Goal: Transaction & Acquisition: Obtain resource

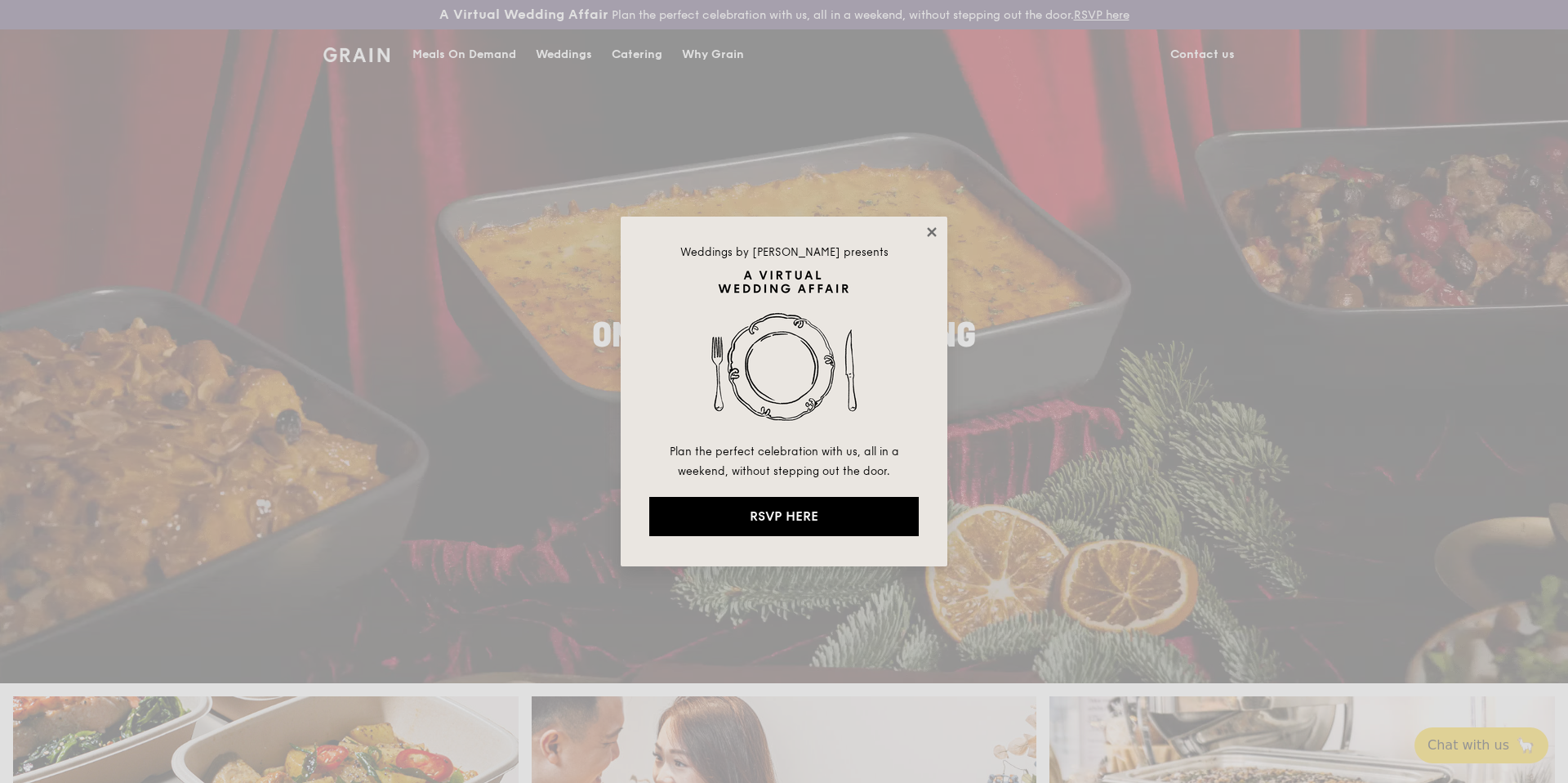
click at [936, 228] on icon at bounding box center [932, 232] width 15 height 15
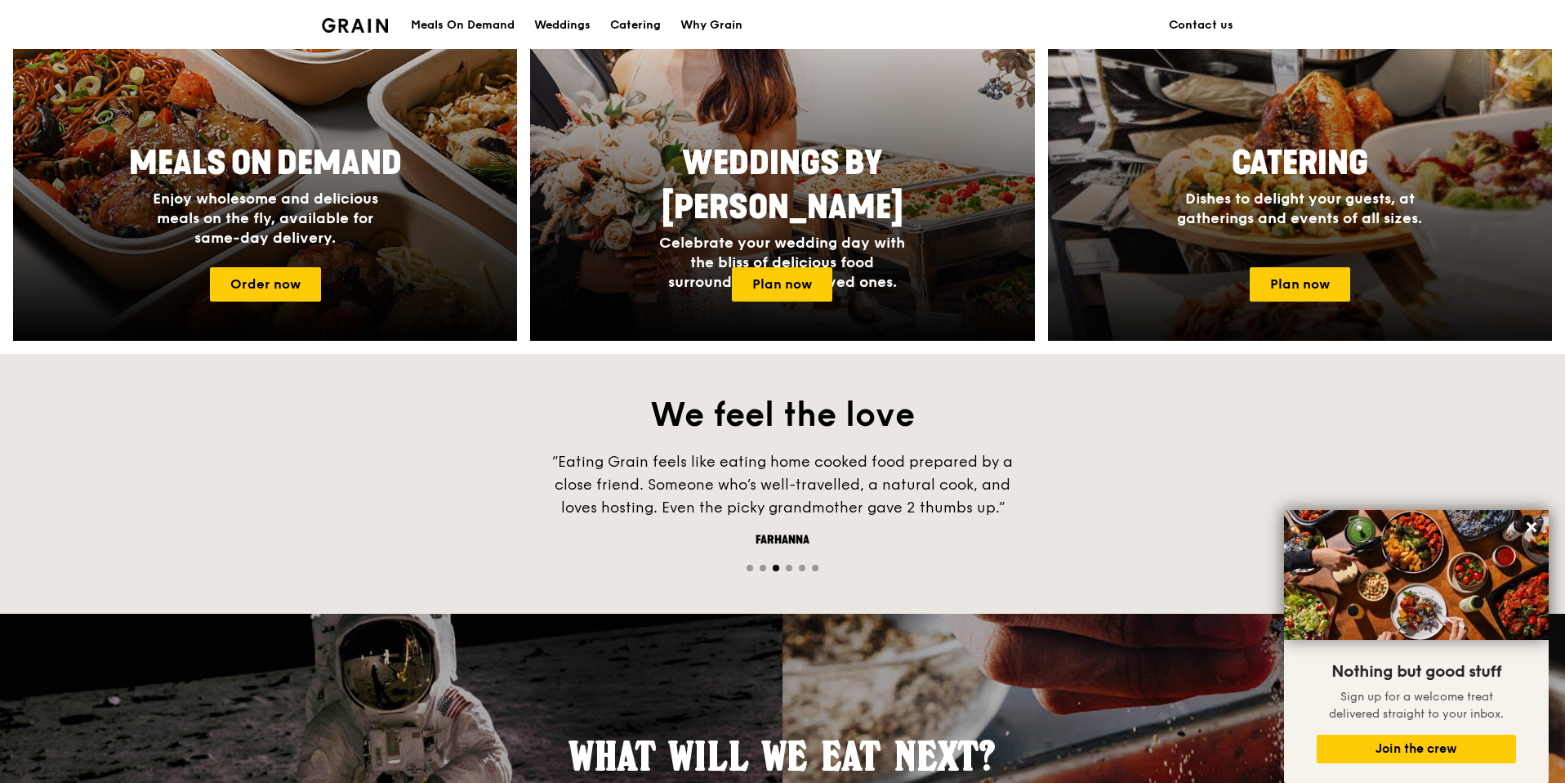
scroll to position [794, 0]
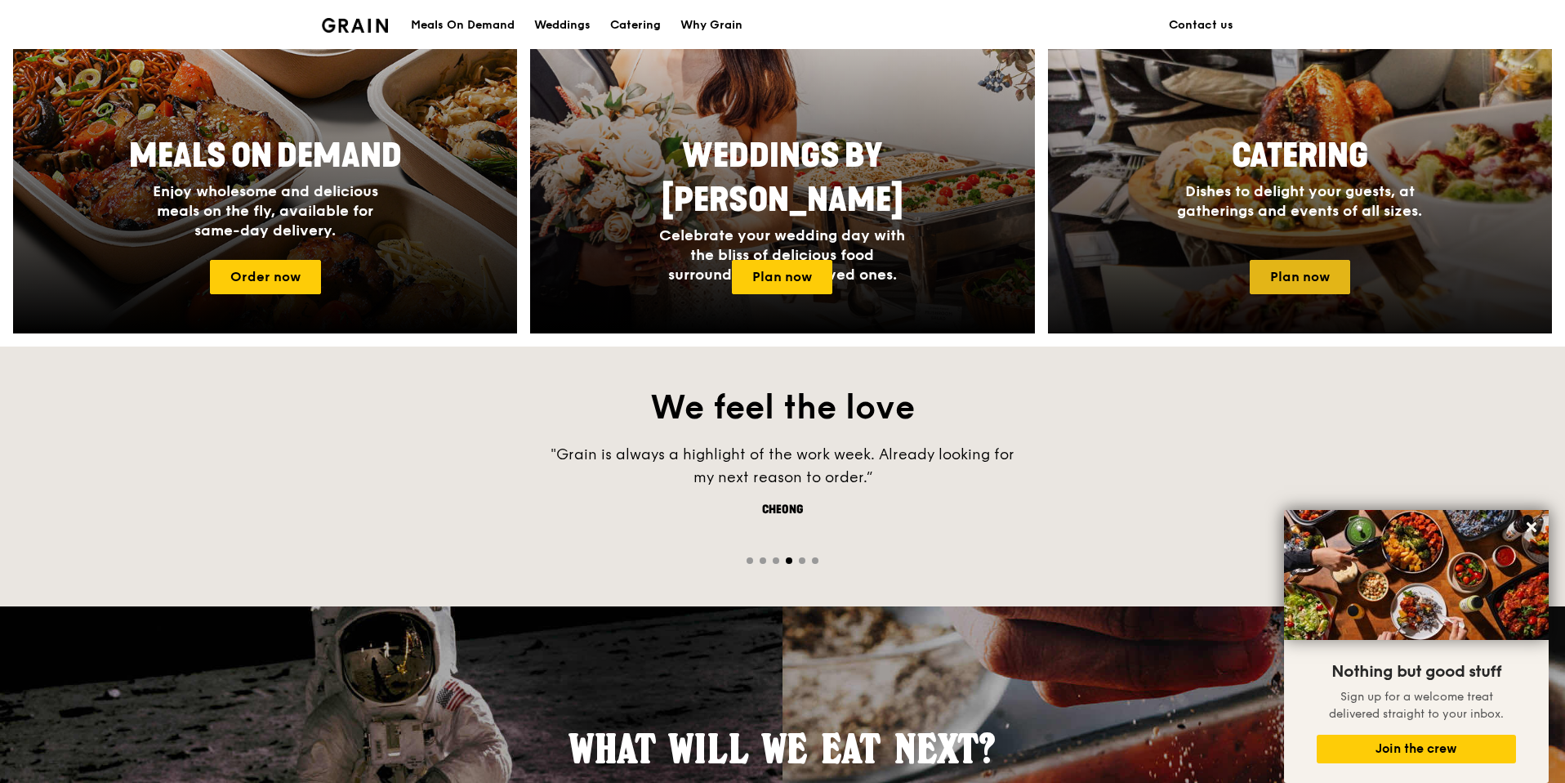
click at [1287, 279] on link "Plan now" at bounding box center [1300, 277] width 100 height 34
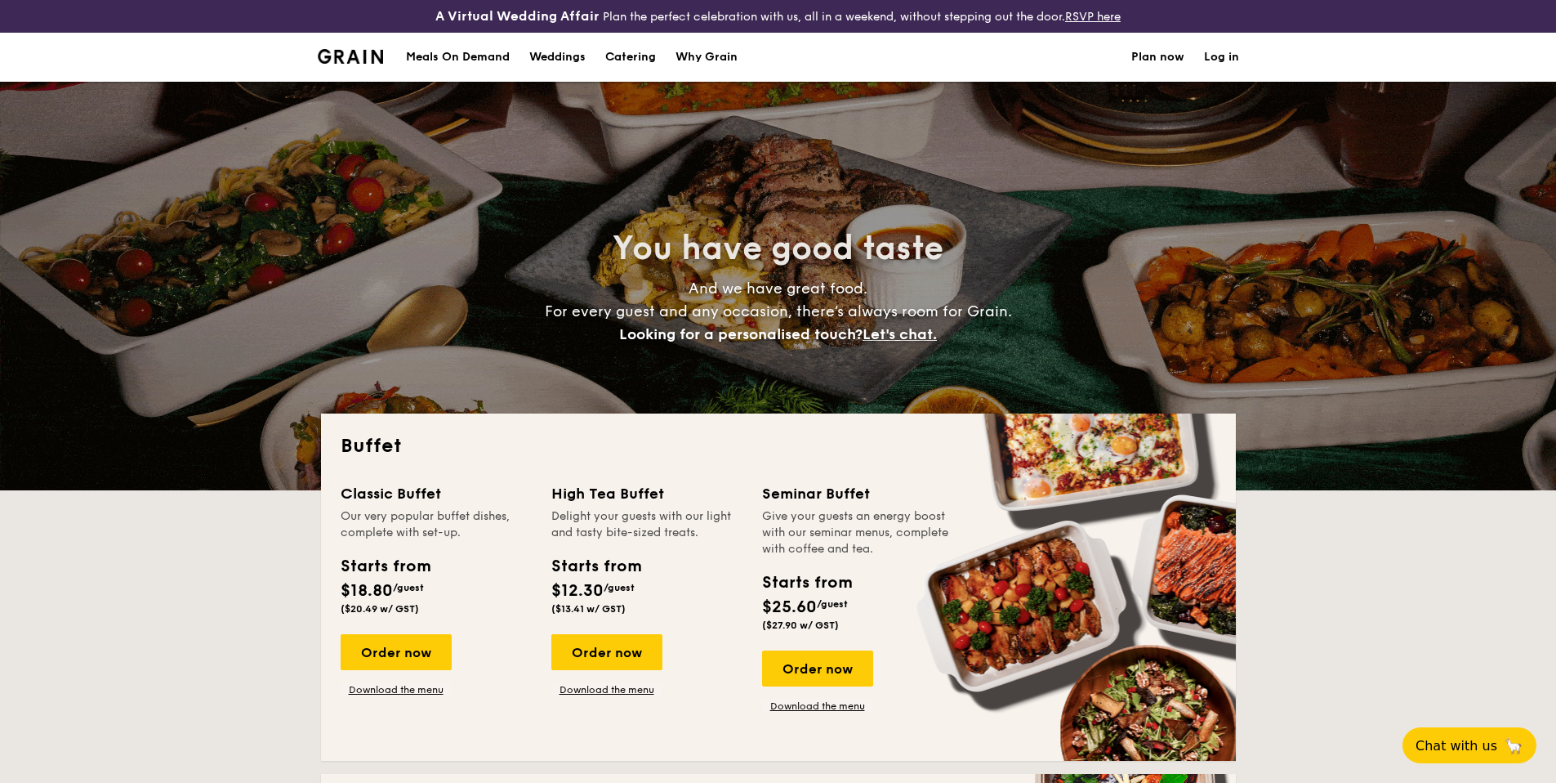
select select
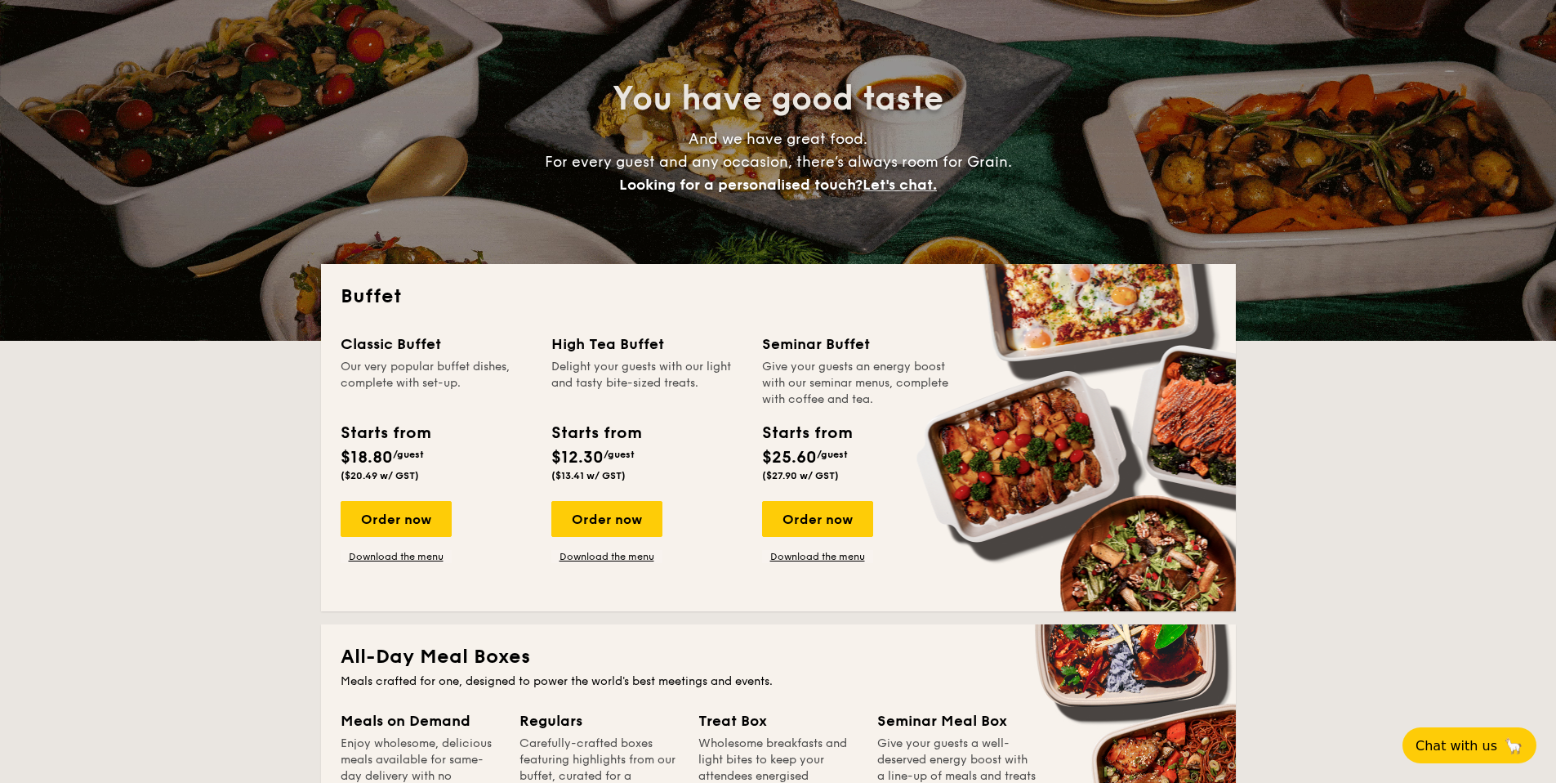
scroll to position [134, 0]
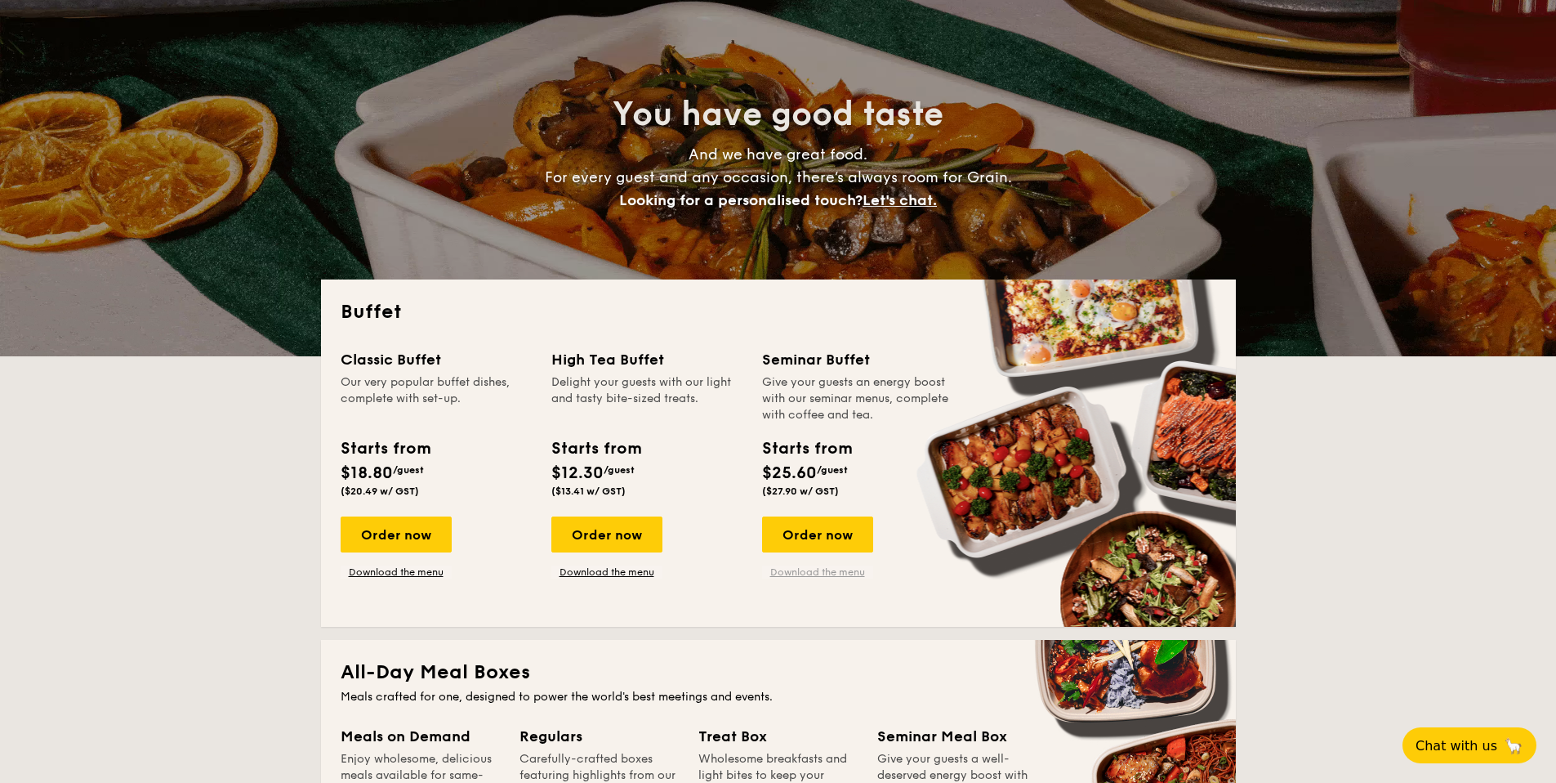
click at [823, 573] on link "Download the menu" at bounding box center [817, 571] width 111 height 13
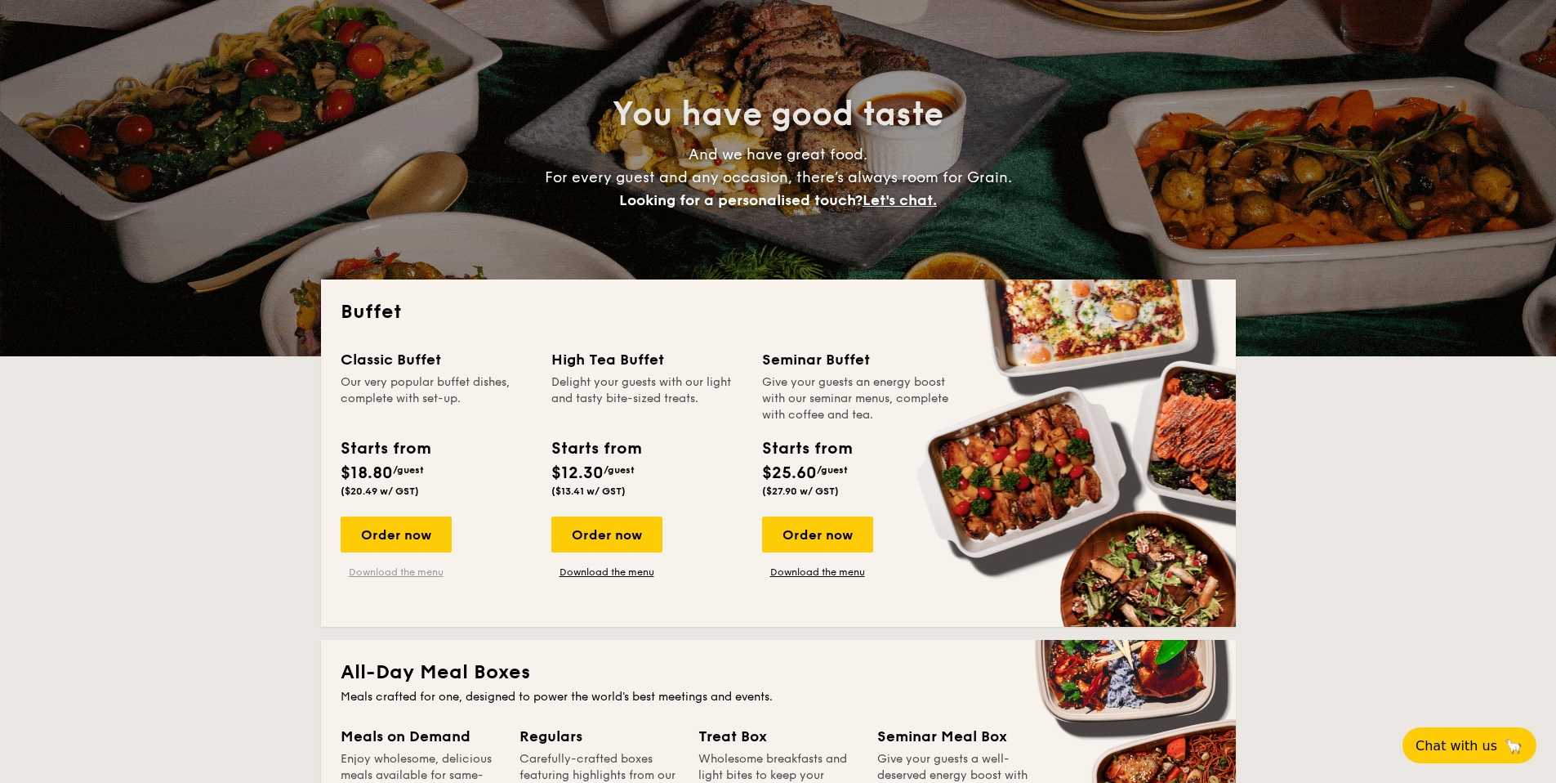
click at [408, 573] on link "Download the menu" at bounding box center [396, 571] width 111 height 13
